Goal: Task Accomplishment & Management: Complete application form

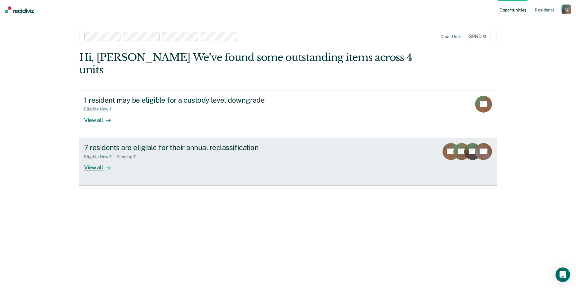
click at [96, 159] on div "View all" at bounding box center [101, 165] width 34 height 12
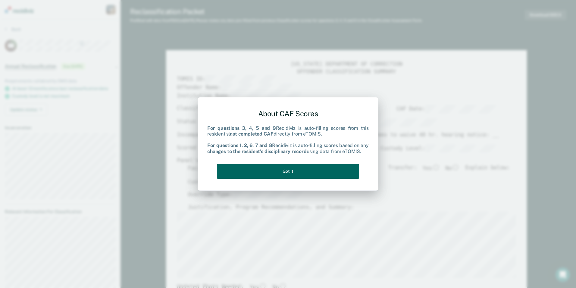
click at [314, 170] on button "Got it" at bounding box center [288, 171] width 142 height 15
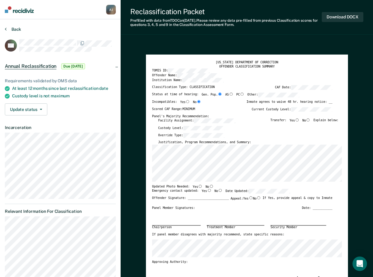
click at [13, 30] on button "Back" at bounding box center [13, 29] width 16 height 5
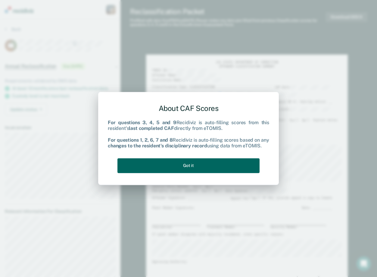
click at [185, 165] on button "Got it" at bounding box center [189, 165] width 142 height 15
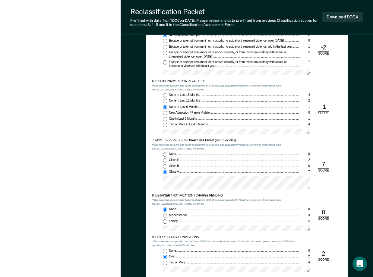
scroll to position [663, 0]
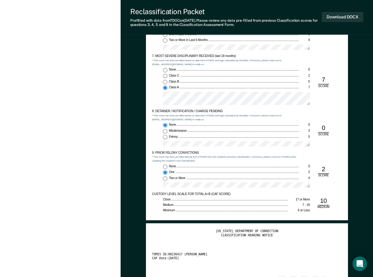
click at [178, 165] on div "None" at bounding box center [234, 166] width 130 height 4
click at [167, 165] on input "None 0" at bounding box center [165, 166] width 5 height 5
type textarea "x"
radio input "true"
radio input "false"
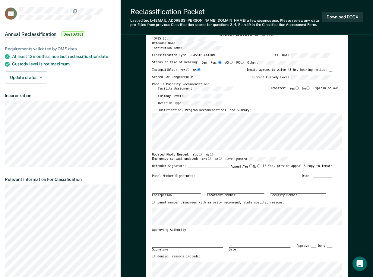
scroll to position [0, 0]
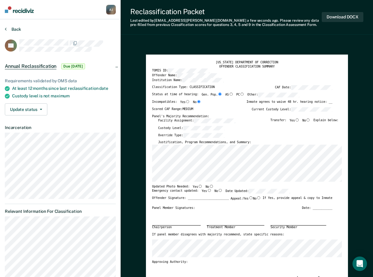
click at [19, 31] on button "Back" at bounding box center [13, 29] width 16 height 5
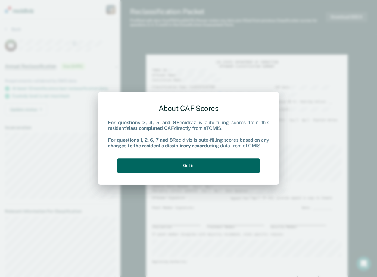
click at [212, 164] on button "Got it" at bounding box center [189, 165] width 142 height 15
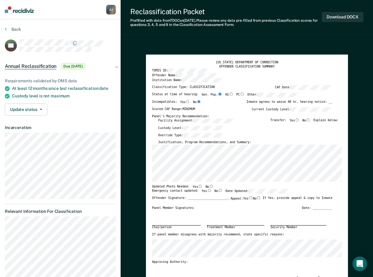
click at [310, 121] on input "No" at bounding box center [308, 119] width 5 height 3
type textarea "x"
radio input "true"
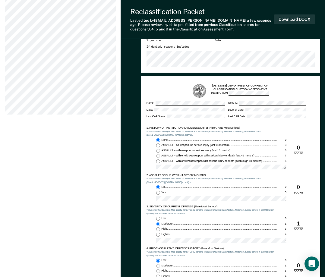
scroll to position [301, 0]
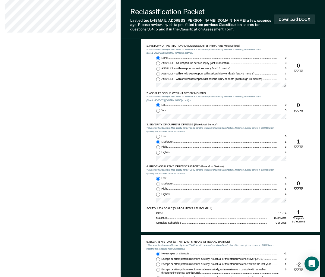
type textarea "x"
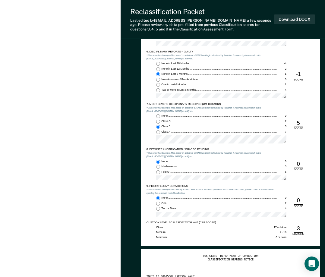
scroll to position [543, 0]
